Goal: Transaction & Acquisition: Purchase product/service

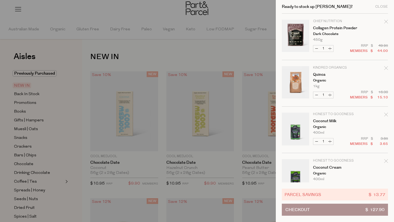
scroll to position [482, 0]
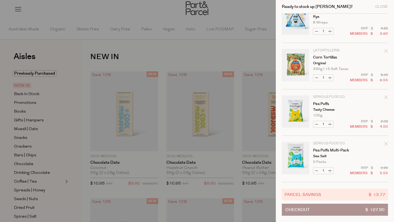
click at [231, 42] on div at bounding box center [197, 111] width 394 height 222
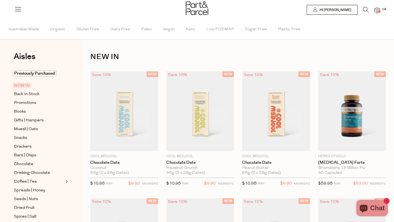
click at [27, 85] on span "NEW IN" at bounding box center [22, 86] width 19 height 6
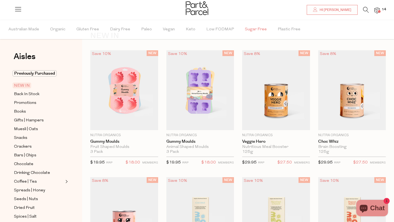
scroll to position [0, 0]
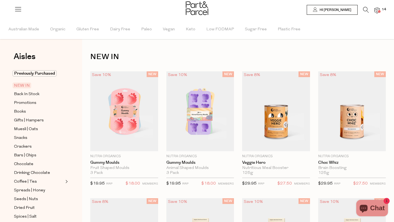
click at [378, 10] on img at bounding box center [376, 10] width 5 height 6
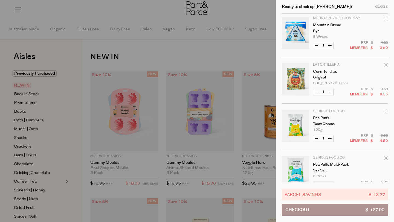
scroll to position [466, 0]
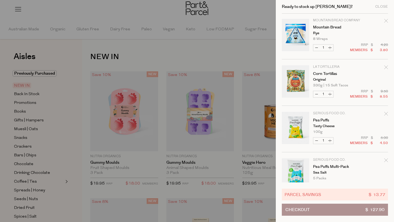
click at [386, 22] on icon "Remove Mountain Bread" at bounding box center [386, 21] width 4 height 4
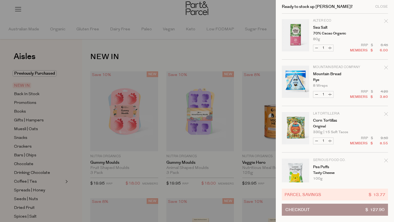
scroll to position [417, 0]
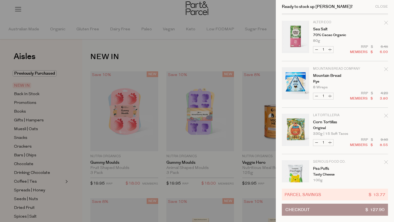
click at [386, 71] on icon "Remove Mountain Bread" at bounding box center [386, 69] width 4 height 4
click at [300, 208] on span "Checkout" at bounding box center [297, 209] width 24 height 11
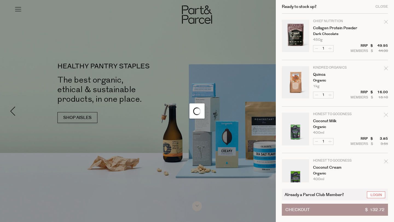
scroll to position [373, 0]
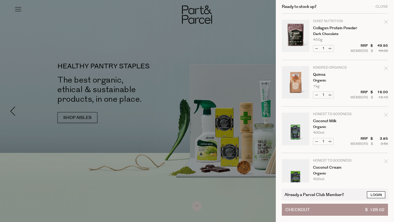
click at [375, 194] on link "Login" at bounding box center [376, 194] width 18 height 7
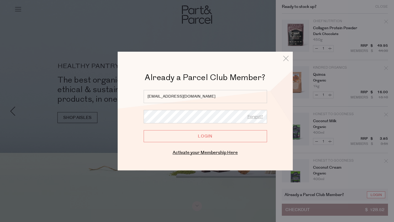
click at [206, 136] on input "Login" at bounding box center [205, 136] width 123 height 12
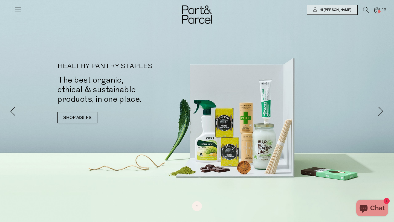
click at [380, 11] on span at bounding box center [379, 11] width 3 height 3
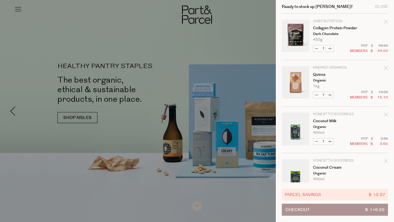
click at [385, 23] on icon "Remove Collagen Protein Powder" at bounding box center [386, 22] width 4 height 4
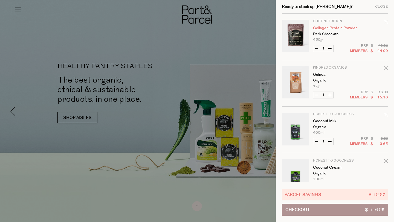
click at [328, 27] on link "Collagen Protein Powder" at bounding box center [334, 28] width 42 height 4
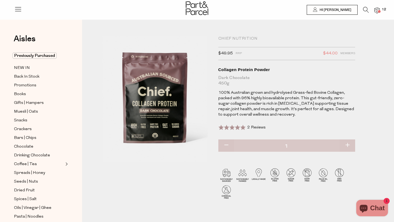
click at [364, 11] on icon at bounding box center [366, 10] width 6 height 6
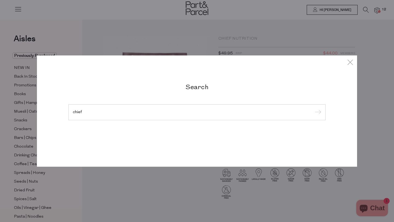
type input "chief"
click at [313, 109] on input "submit" at bounding box center [317, 113] width 8 height 8
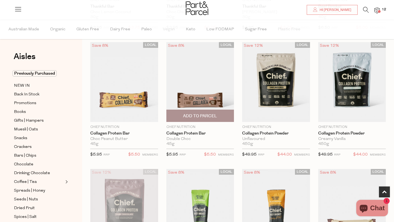
scroll to position [146, 0]
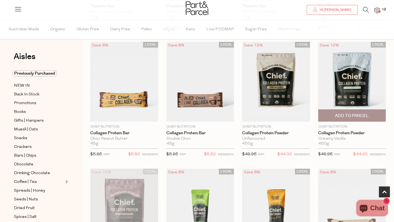
click at [358, 116] on span "Add To Parcel" at bounding box center [352, 116] width 34 height 6
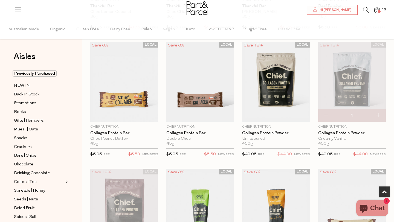
click at [378, 12] on span at bounding box center [379, 11] width 3 height 3
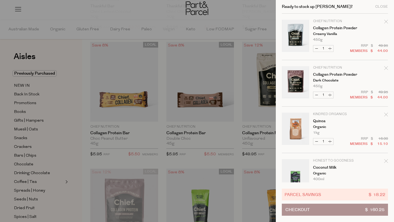
click at [384, 69] on icon "Remove Collagen Protein Powder" at bounding box center [386, 68] width 4 height 4
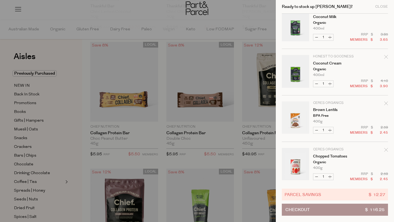
scroll to position [0, 0]
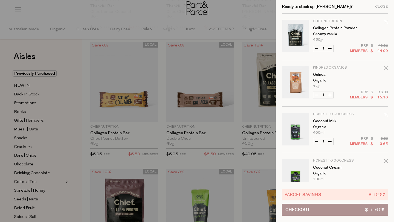
click at [386, 21] on icon "Remove Collagen Protein Powder" at bounding box center [386, 22] width 4 height 4
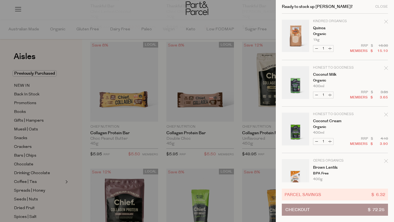
click at [148, 157] on div at bounding box center [197, 111] width 394 height 222
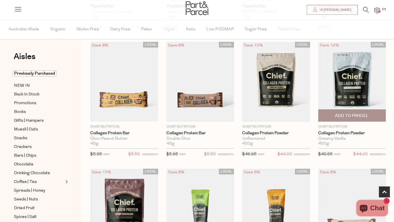
click at [352, 115] on span "Add to Parcel" at bounding box center [352, 116] width 34 height 6
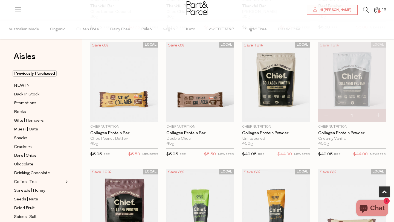
click at [378, 12] on span at bounding box center [379, 11] width 3 height 3
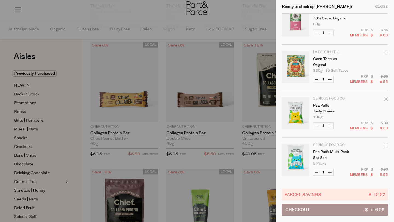
scroll to position [389, 0]
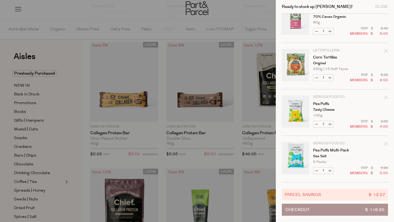
click at [221, 15] on div at bounding box center [197, 111] width 394 height 222
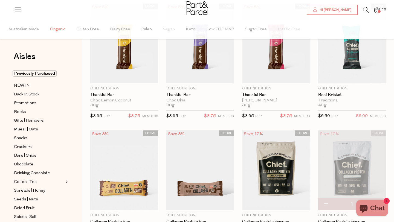
scroll to position [0, 0]
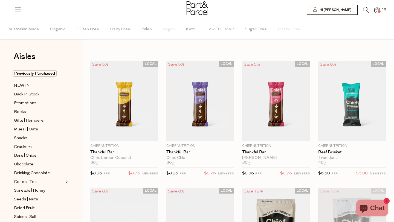
click at [366, 8] on icon at bounding box center [366, 10] width 6 height 6
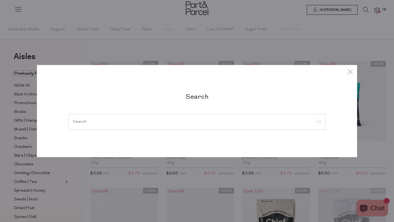
type input "a"
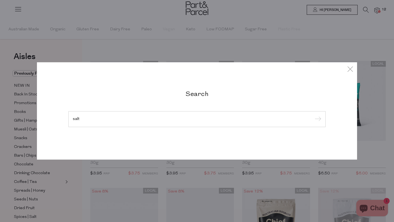
type input "salt"
click at [313, 115] on input "submit" at bounding box center [317, 119] width 8 height 8
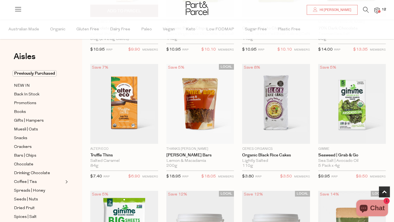
scroll to position [125, 0]
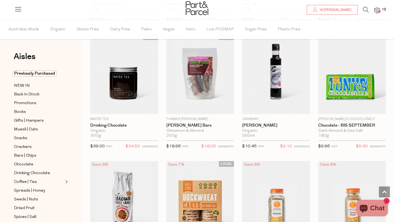
scroll to position [1956, 0]
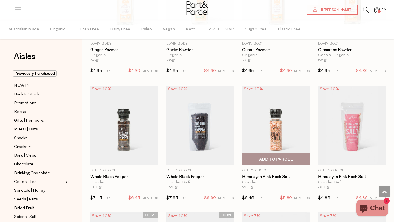
scroll to position [3655, 0]
click at [269, 132] on img at bounding box center [276, 125] width 68 height 80
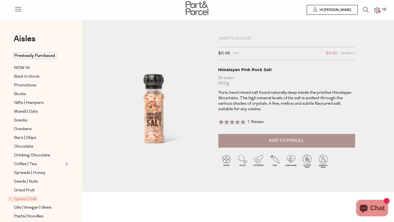
click at [278, 138] on span "Add to Parcel" at bounding box center [287, 141] width 36 height 6
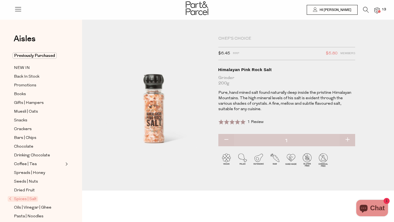
click at [378, 12] on span at bounding box center [379, 11] width 3 height 3
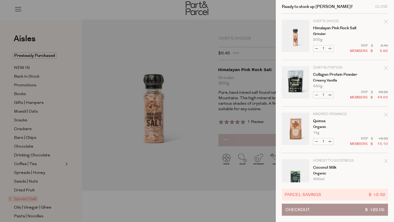
click at [386, 22] on icon "Remove Himalayan Pink Rock Salt" at bounding box center [386, 22] width 4 height 4
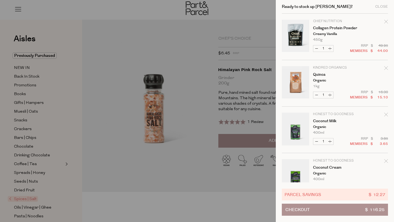
click at [199, 193] on div at bounding box center [197, 111] width 394 height 222
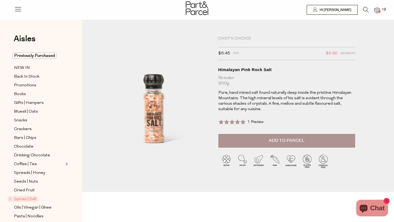
click at [281, 139] on span "Add to Parcel" at bounding box center [287, 141] width 36 height 6
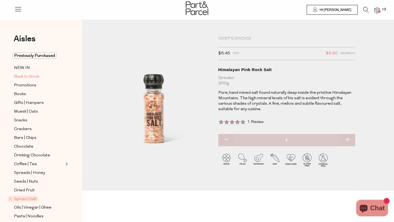
click at [27, 78] on span "Back In Stock" at bounding box center [26, 77] width 25 height 7
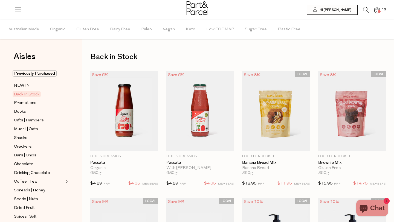
click at [379, 12] on span at bounding box center [379, 11] width 3 height 3
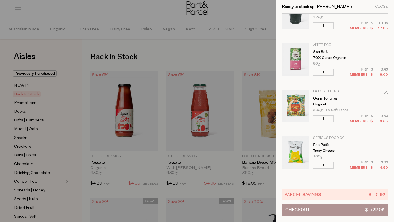
scroll to position [436, 0]
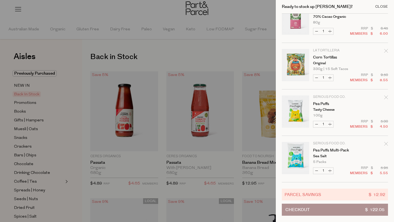
click at [382, 7] on div "Close" at bounding box center [381, 7] width 13 height 4
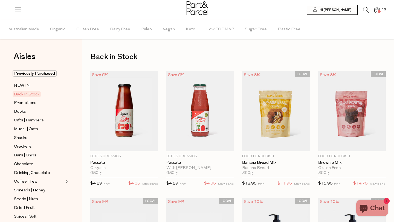
click at [377, 10] on img at bounding box center [376, 10] width 5 height 6
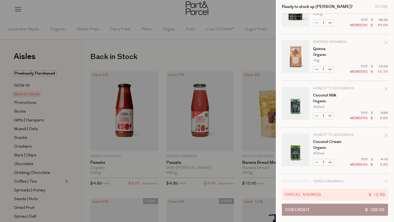
scroll to position [0, 0]
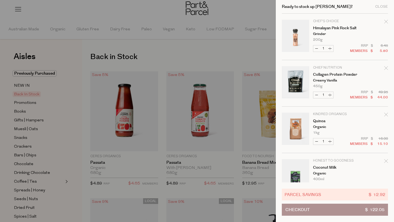
click at [385, 69] on icon "Remove Collagen Protein Powder" at bounding box center [386, 68] width 4 height 4
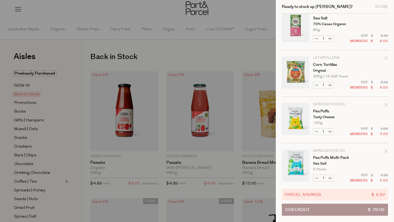
scroll to position [389, 0]
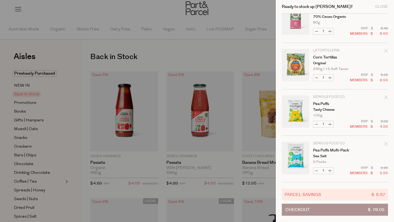
click at [385, 96] on icon "Remove Pea Puffs" at bounding box center [386, 97] width 4 height 4
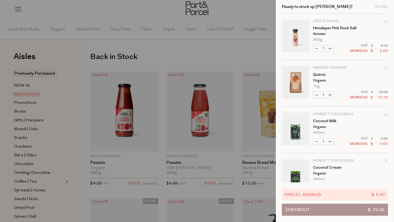
click at [318, 209] on button "Checkout $ 73.55" at bounding box center [335, 210] width 106 height 12
